Goal: Find specific page/section: Find specific page/section

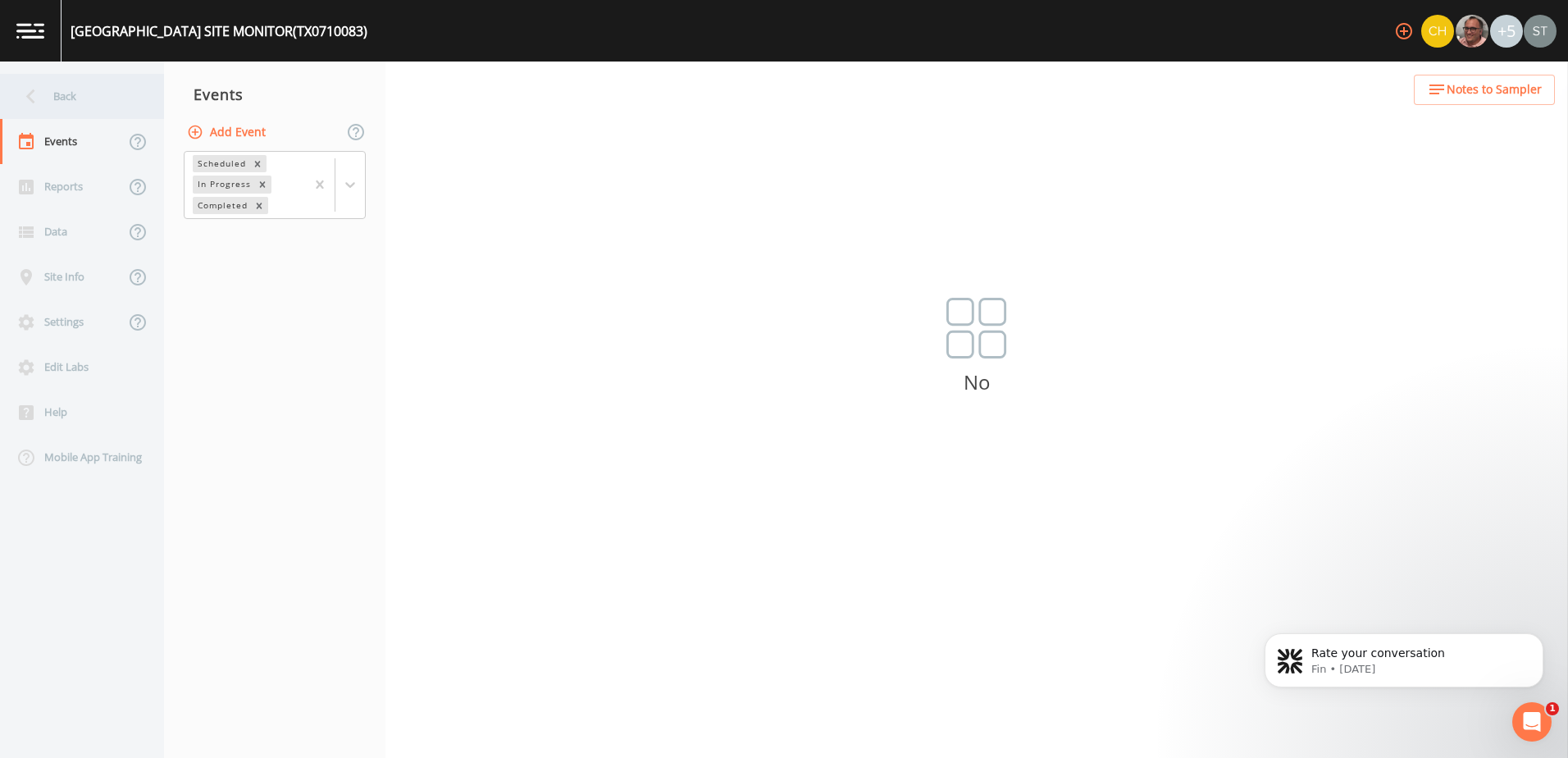
drag, startPoint x: 0, startPoint y: 0, endPoint x: 13, endPoint y: 116, distance: 116.7
click at [13, 116] on div "Back" at bounding box center [73, 97] width 148 height 45
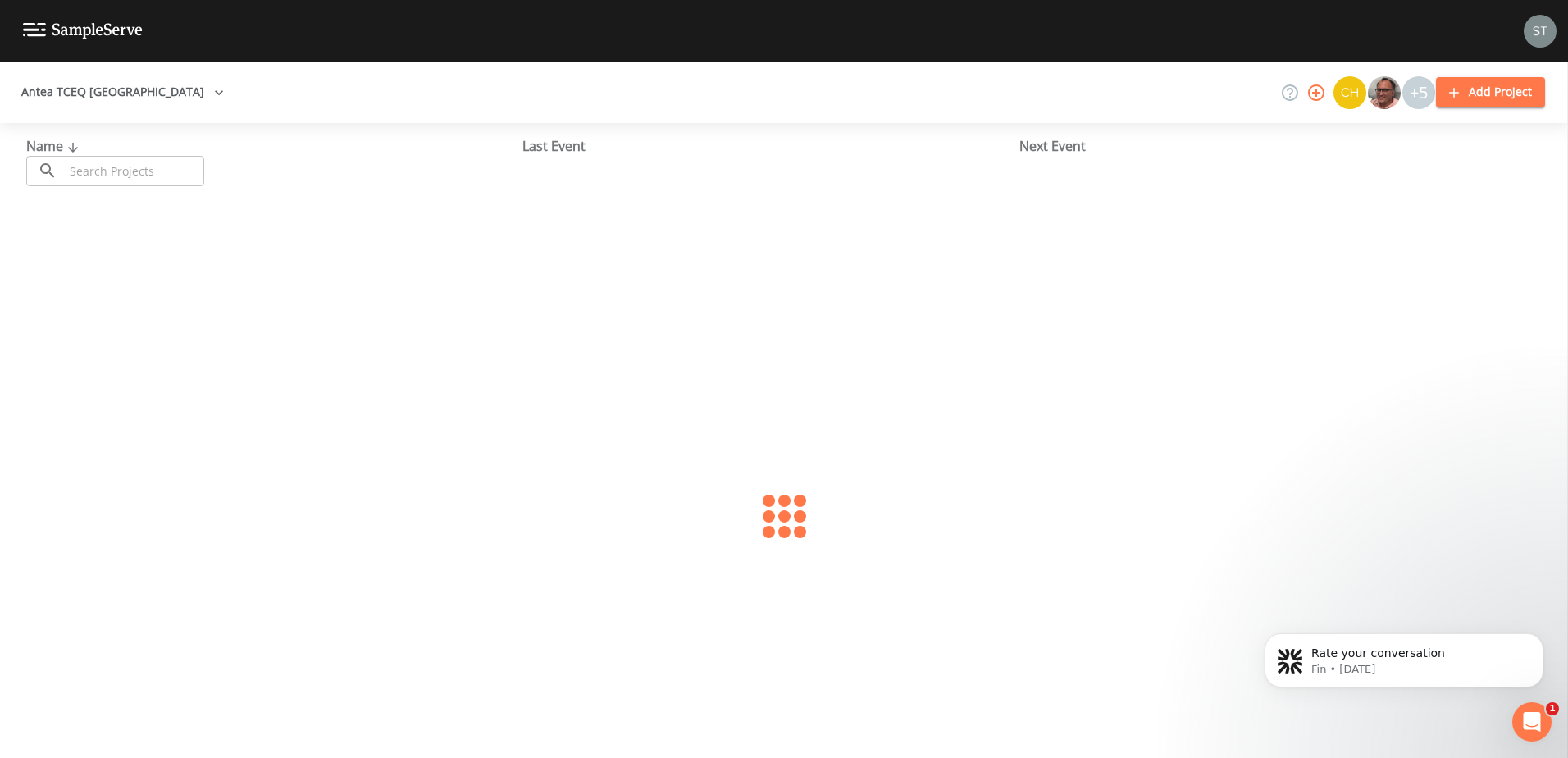
click at [112, 91] on button "Antea TCEQ El Paso" at bounding box center [122, 92] width 216 height 31
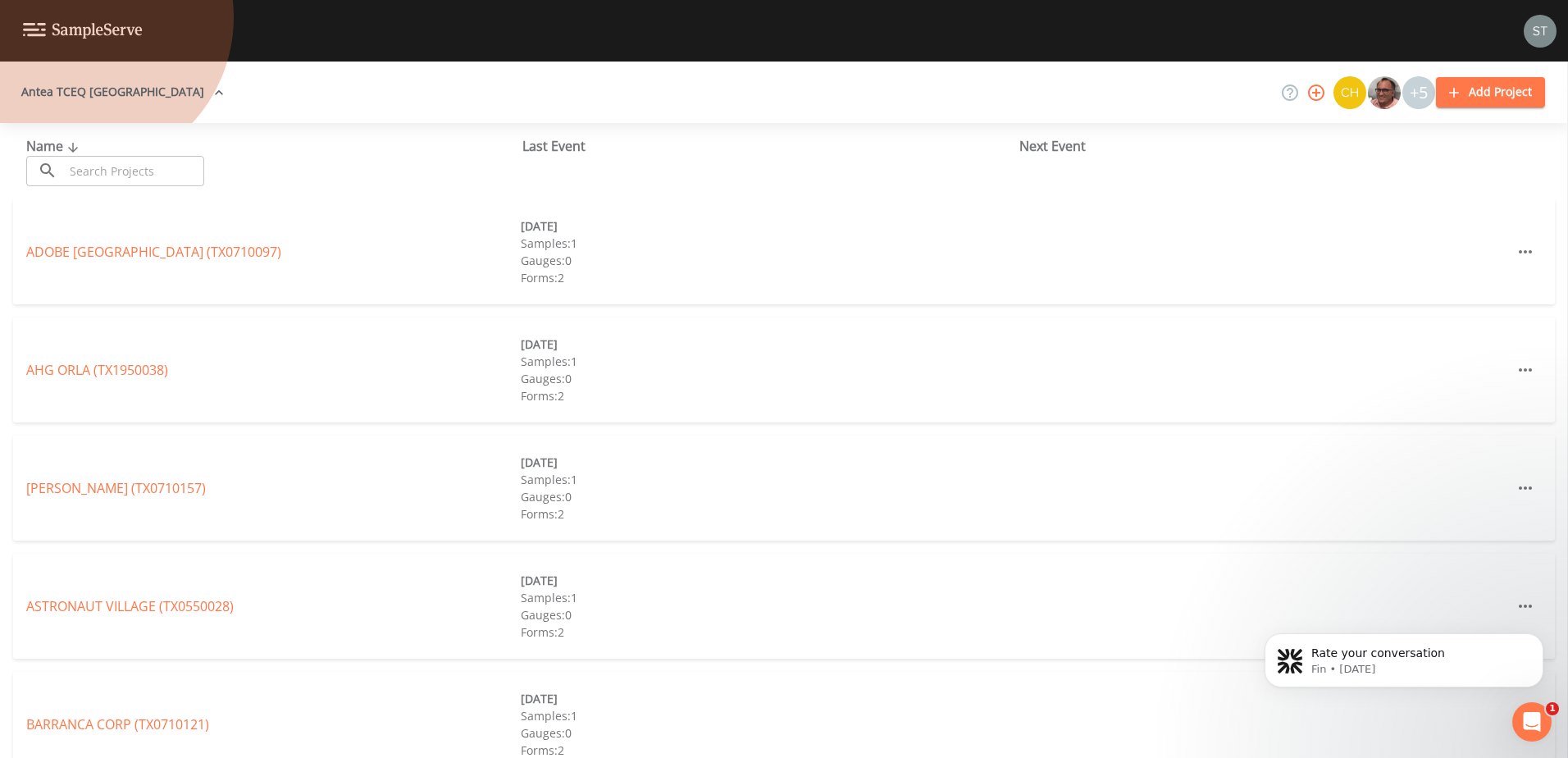
click at [864, 757] on link "Antea TCEQ SiteX" at bounding box center [917, 768] width 106 height 18
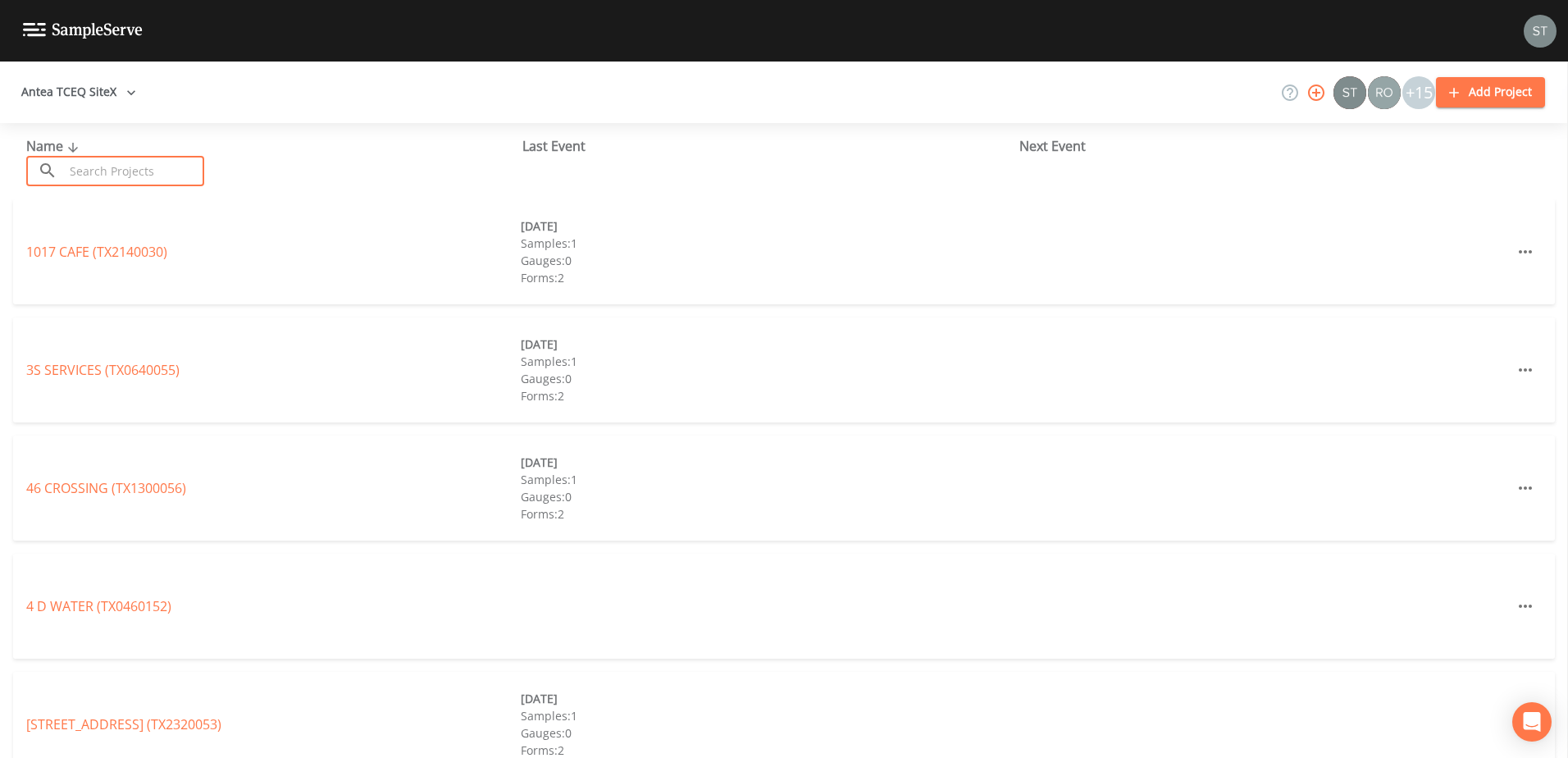
click at [139, 174] on input "text" at bounding box center [134, 171] width 140 height 31
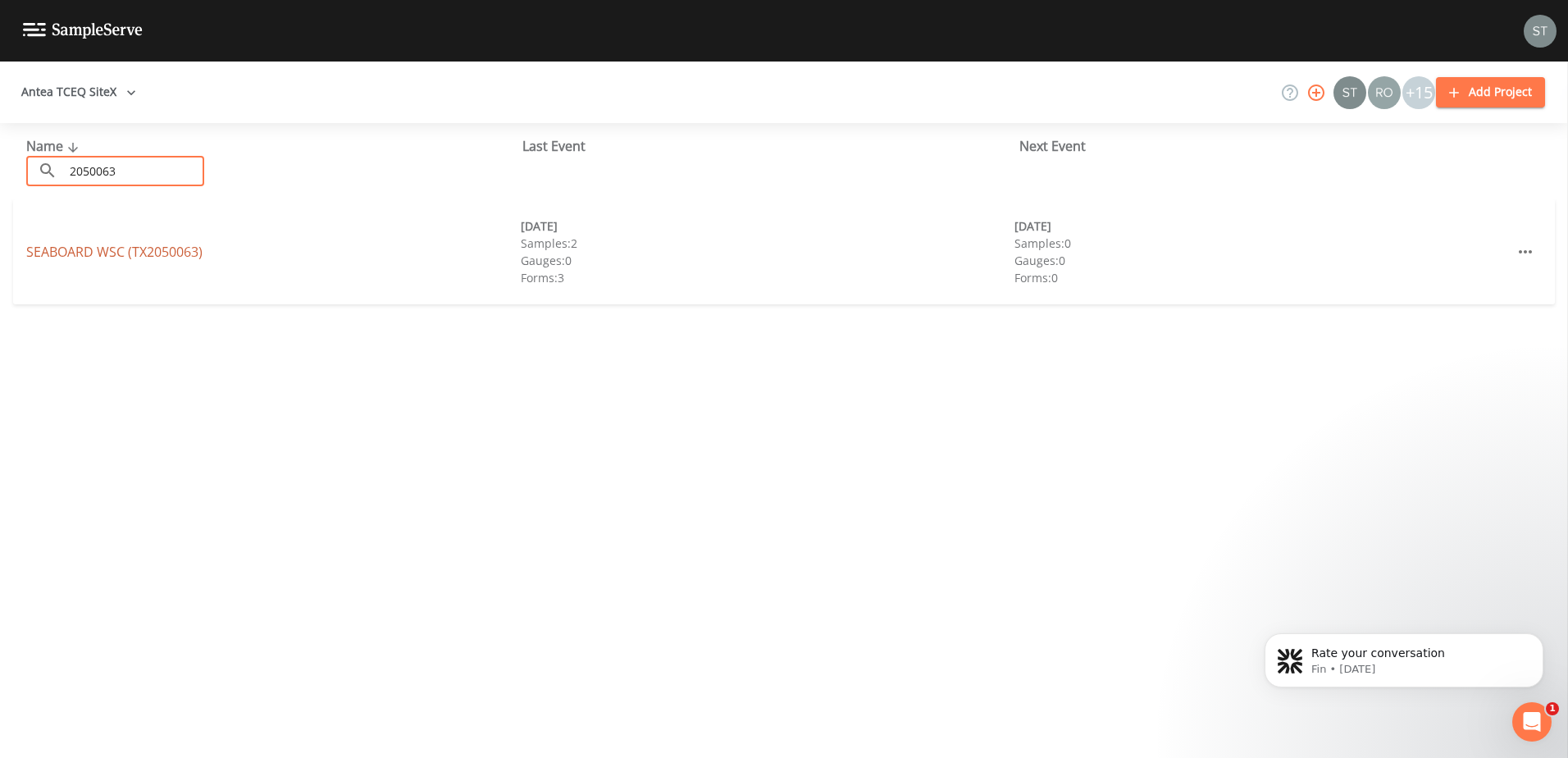
type input "2050063"
click at [159, 250] on link "SEABOARD WSC (TX2050063)" at bounding box center [114, 252] width 177 height 18
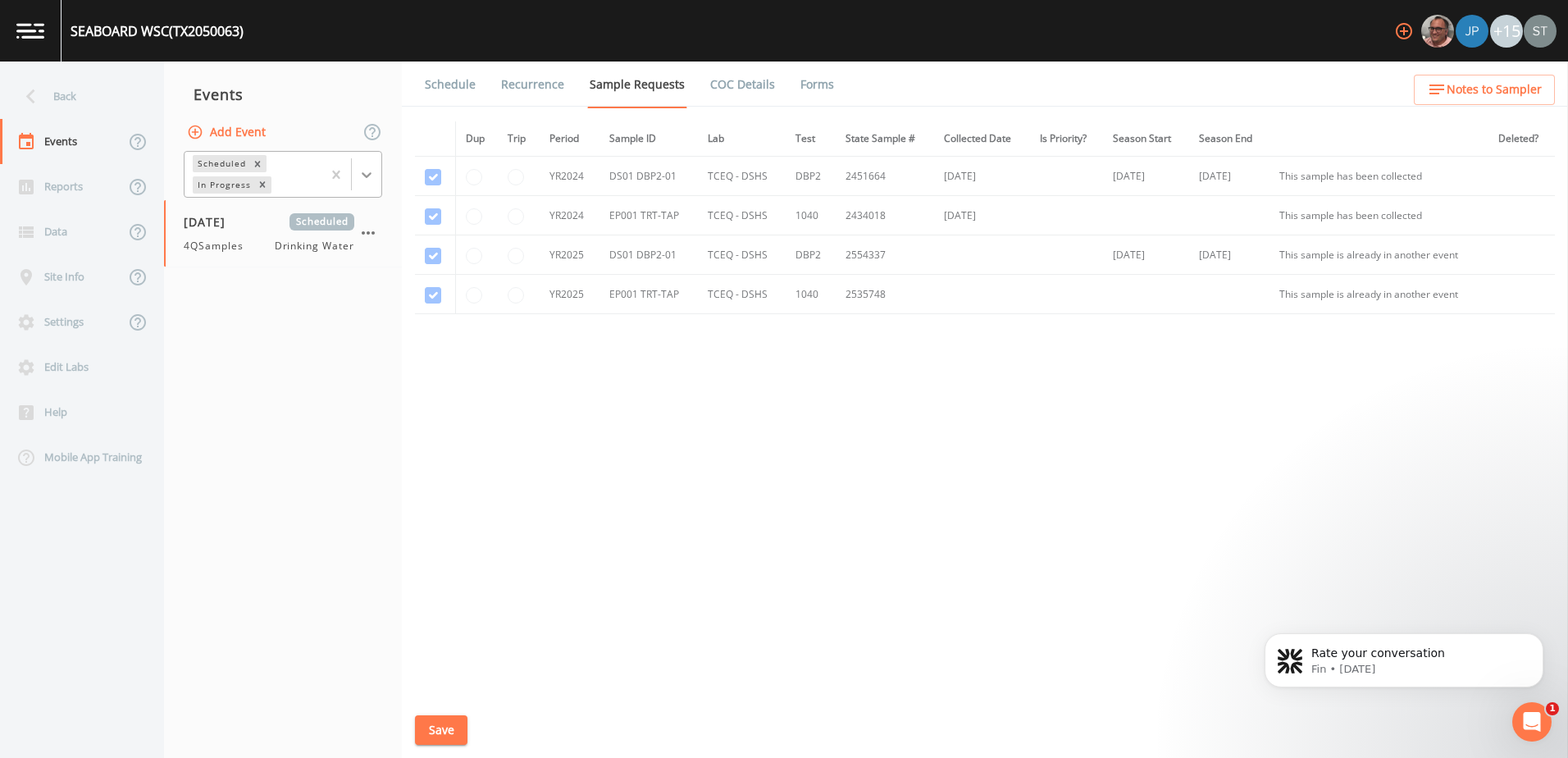
click at [371, 179] on icon at bounding box center [367, 175] width 16 height 16
click at [332, 222] on div "Completed" at bounding box center [283, 221] width 198 height 28
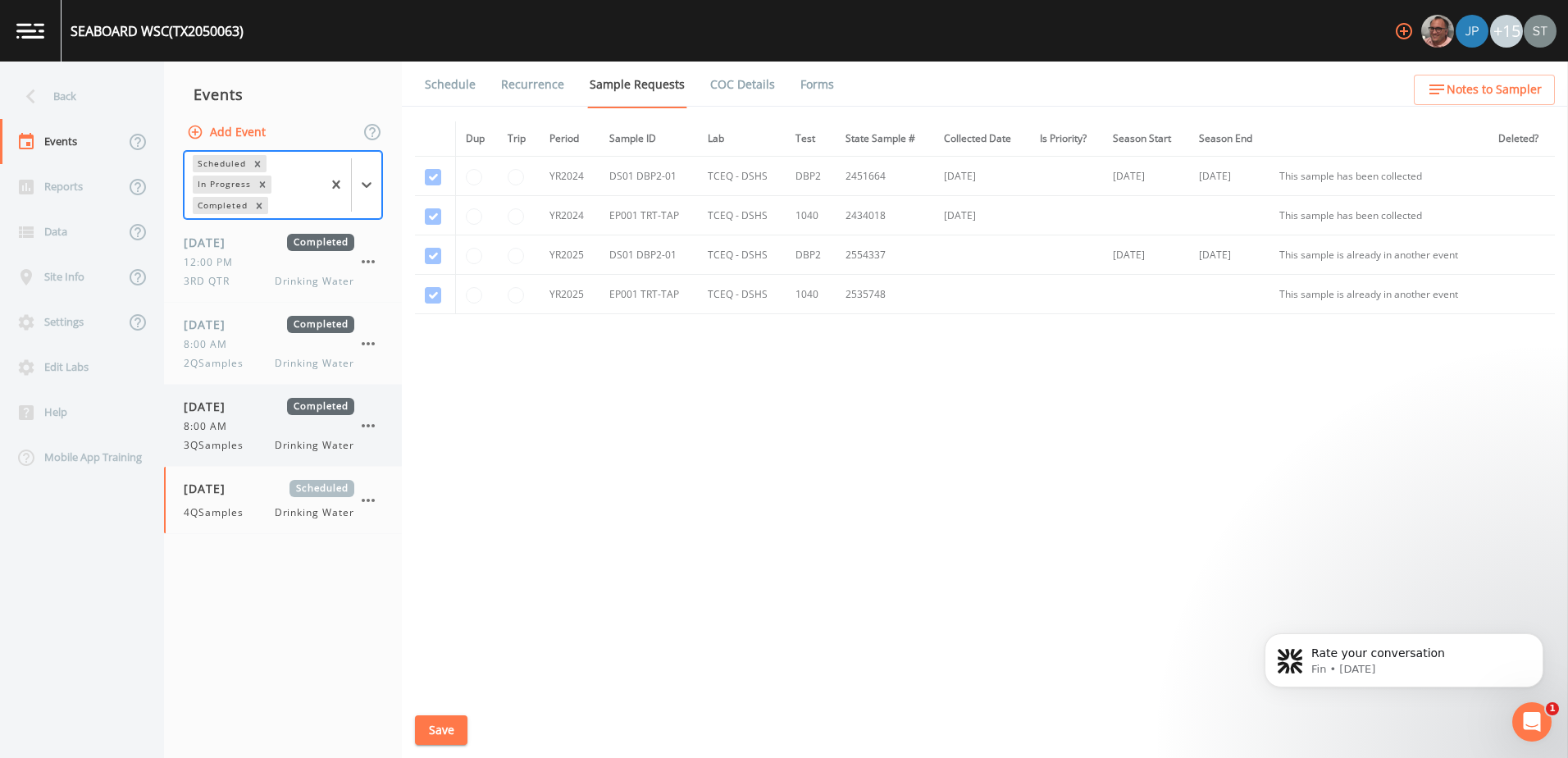
click at [237, 413] on span "[DATE]" at bounding box center [210, 406] width 53 height 17
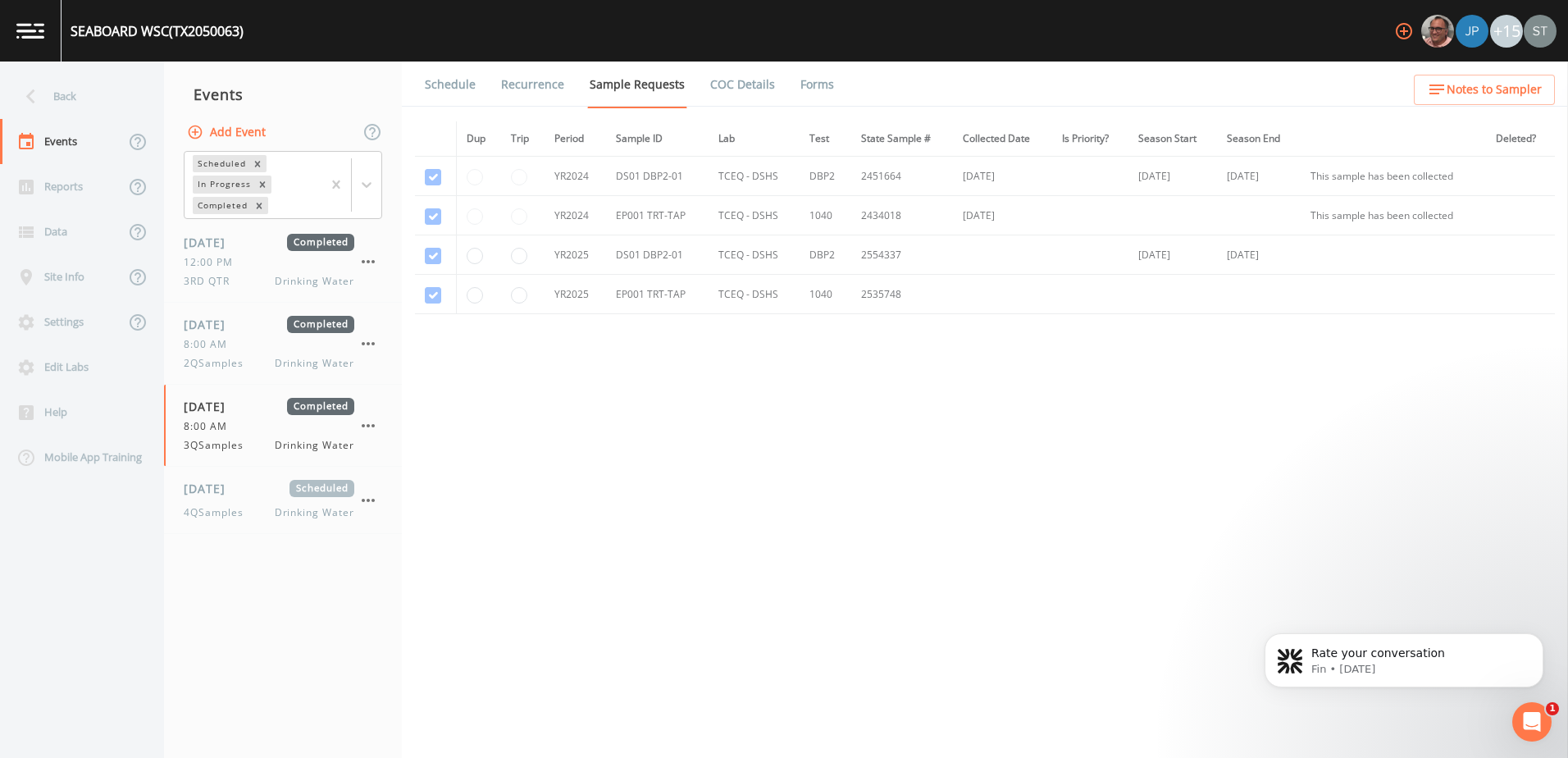
click at [818, 86] on link "Forms" at bounding box center [817, 84] width 39 height 46
